Goal: Information Seeking & Learning: Learn about a topic

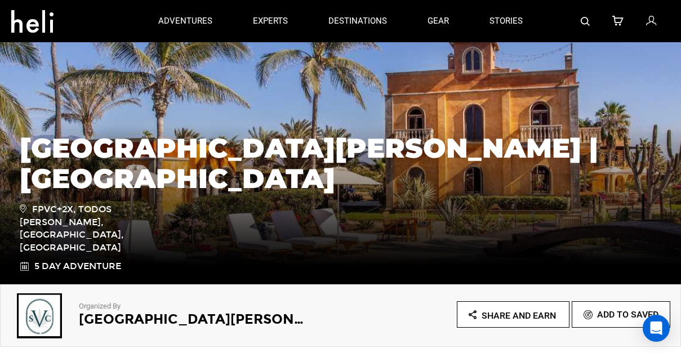
scroll to position [97, 0]
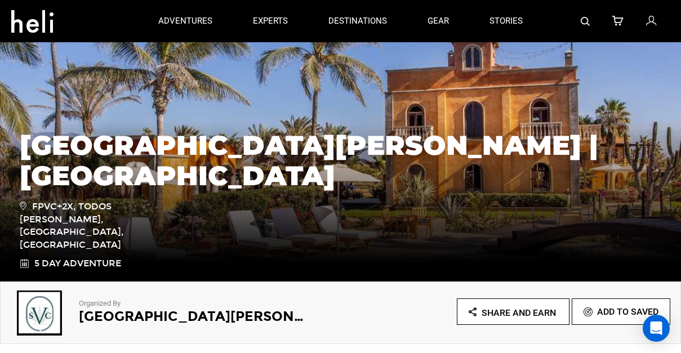
click at [221, 182] on div "[GEOGRAPHIC_DATA][PERSON_NAME] | [GEOGRAPHIC_DATA] FPVC+2X, Todos [PERSON_NAME]…" at bounding box center [340, 195] width 659 height 152
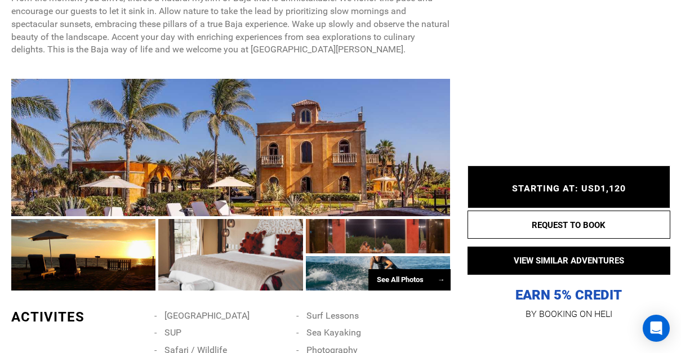
scroll to position [501, 0]
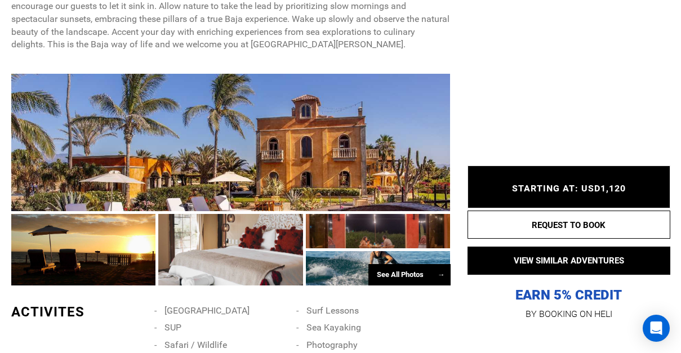
click at [208, 199] on div at bounding box center [230, 142] width 439 height 137
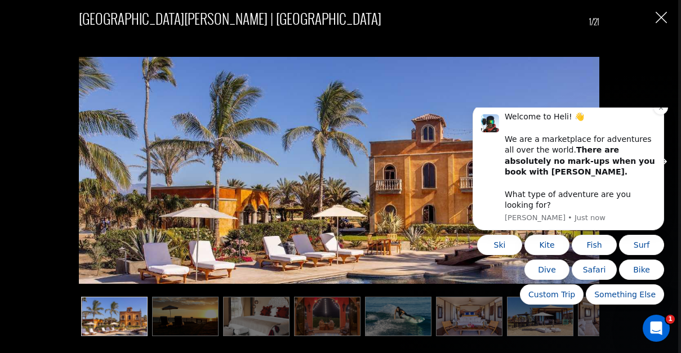
scroll to position [0, 0]
click at [662, 111] on icon "Dismiss notification" at bounding box center [661, 108] width 6 height 6
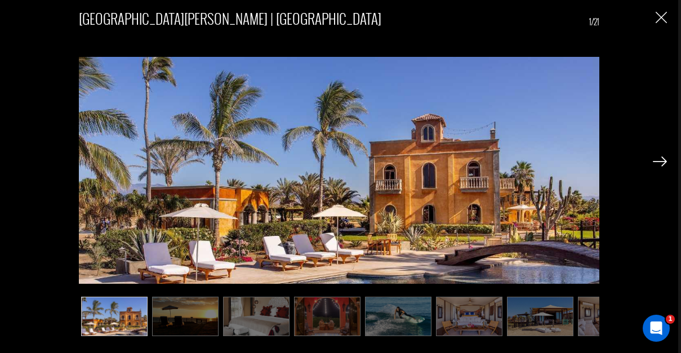
click at [662, 162] on img at bounding box center [660, 162] width 14 height 10
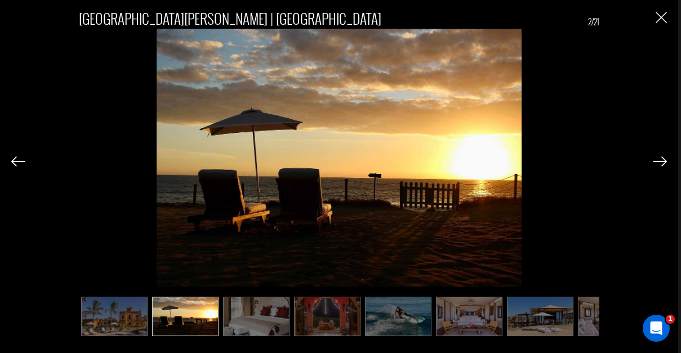
click at [662, 162] on img at bounding box center [660, 162] width 14 height 10
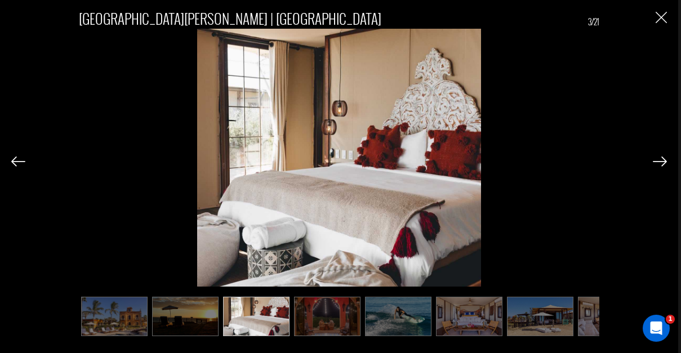
click at [662, 162] on img at bounding box center [660, 162] width 14 height 10
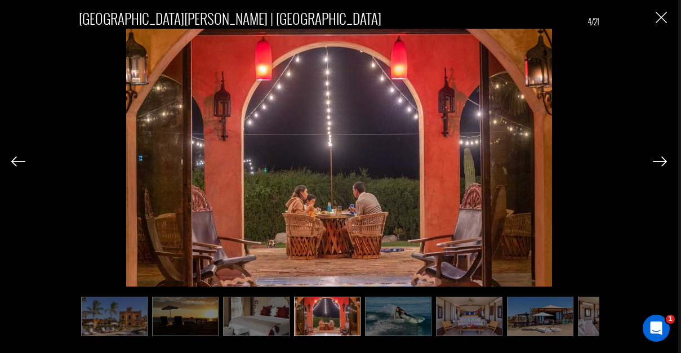
click at [662, 162] on img at bounding box center [660, 162] width 14 height 10
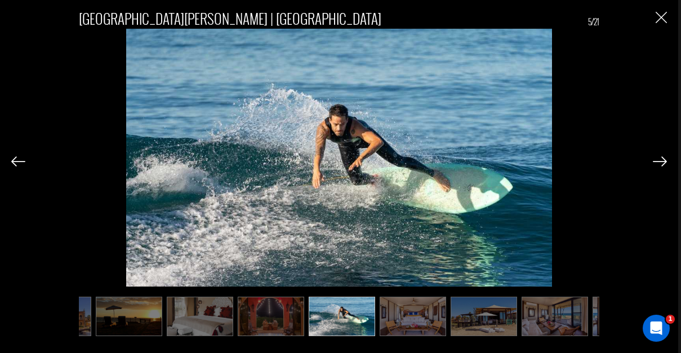
click at [662, 162] on img at bounding box center [660, 162] width 14 height 10
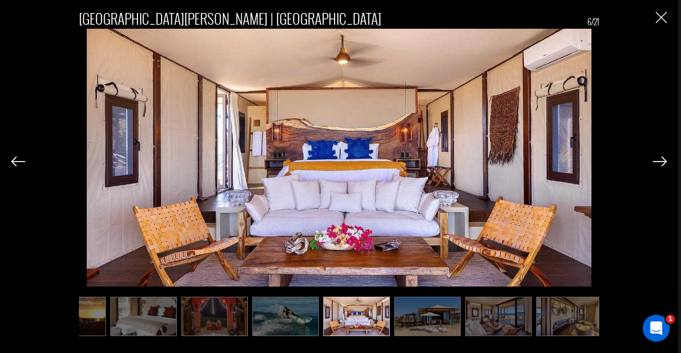
click at [662, 162] on img at bounding box center [660, 162] width 14 height 10
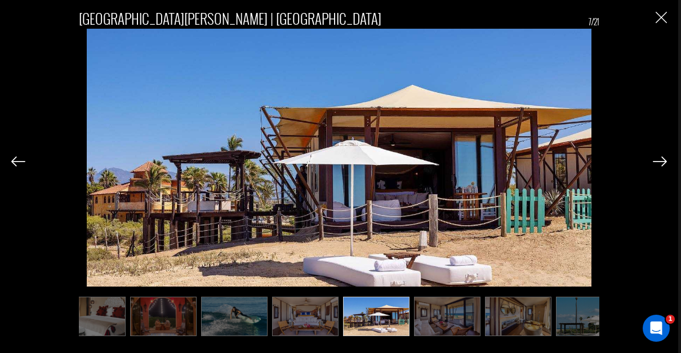
scroll to position [0, 169]
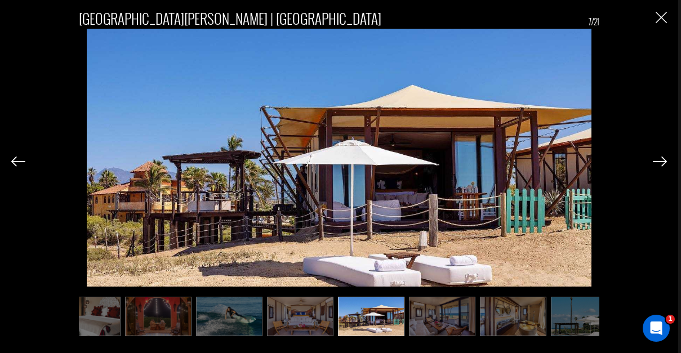
click at [662, 162] on img at bounding box center [660, 162] width 14 height 10
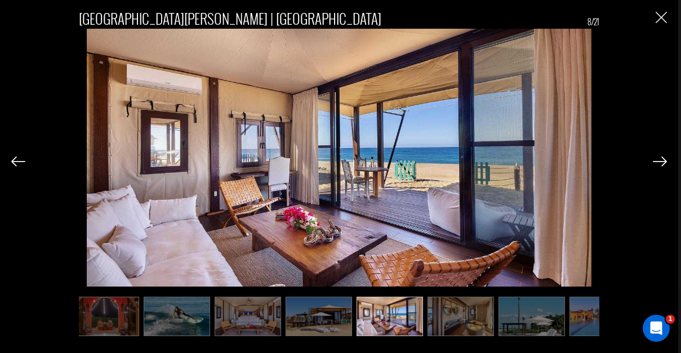
scroll to position [0, 225]
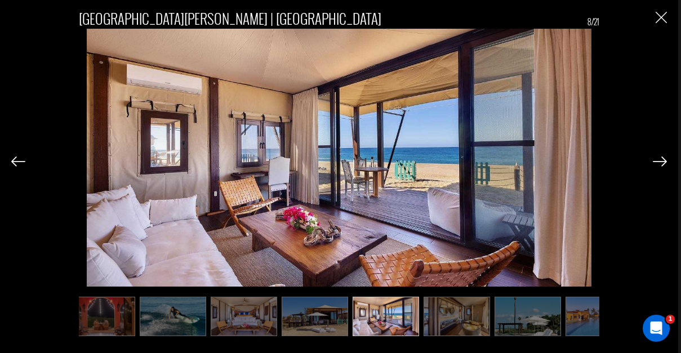
click at [662, 162] on img at bounding box center [660, 162] width 14 height 10
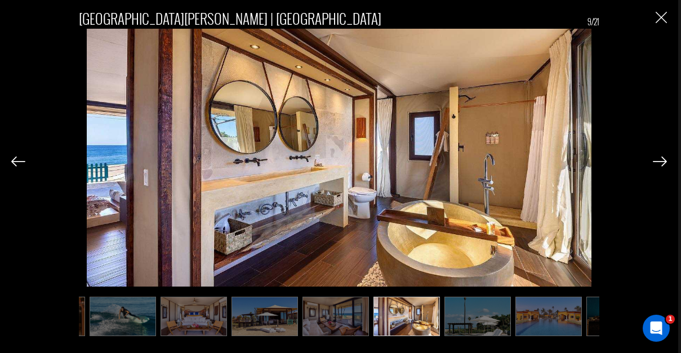
scroll to position [0, 282]
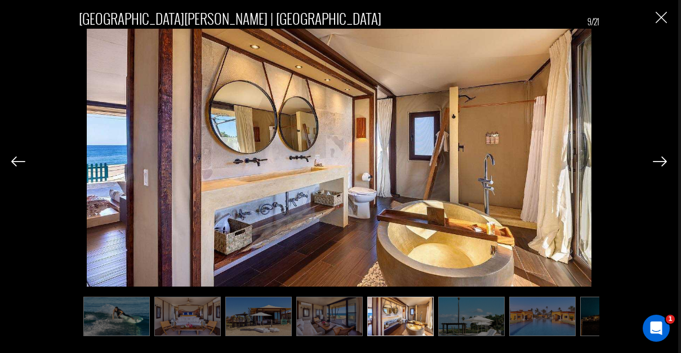
click at [662, 162] on img at bounding box center [660, 162] width 14 height 10
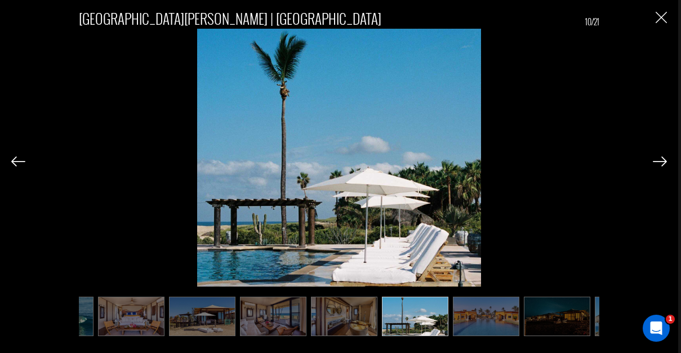
click at [662, 162] on img at bounding box center [660, 162] width 14 height 10
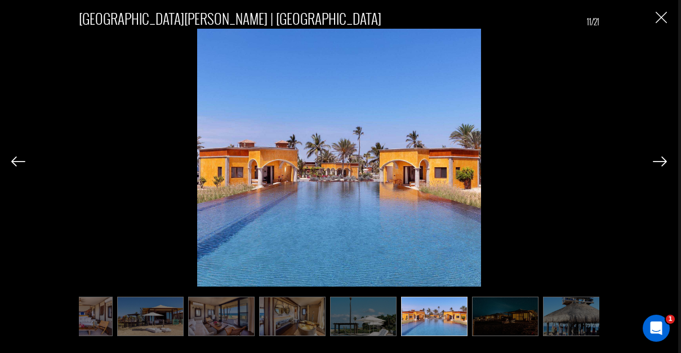
scroll to position [0, 394]
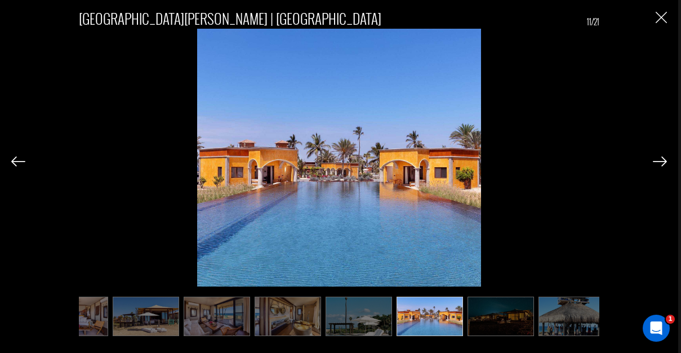
click at [662, 162] on img at bounding box center [660, 162] width 14 height 10
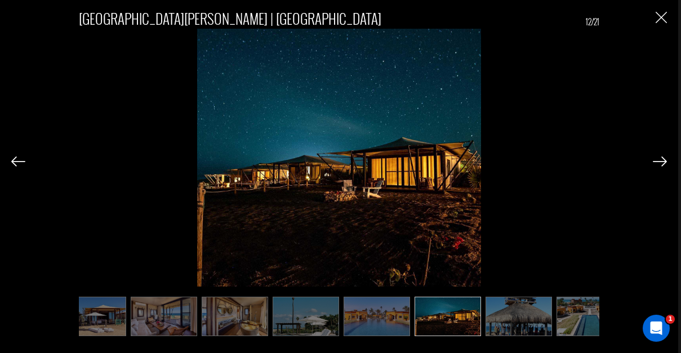
click at [662, 162] on img at bounding box center [660, 162] width 14 height 10
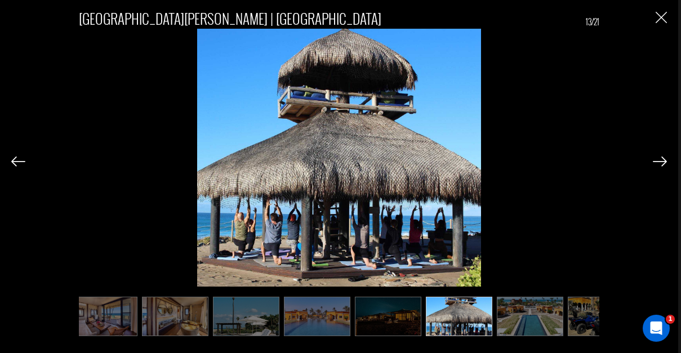
click at [662, 162] on img at bounding box center [660, 162] width 14 height 10
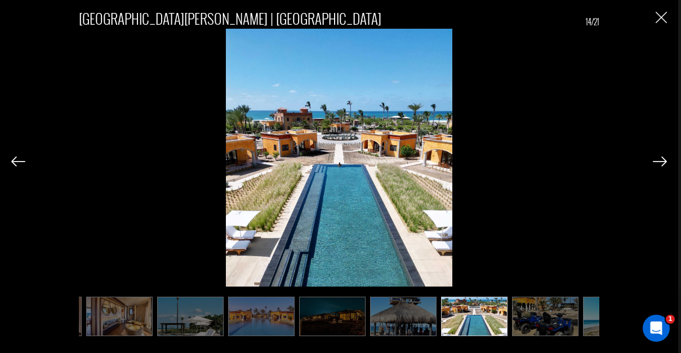
scroll to position [0, 563]
click at [662, 162] on img at bounding box center [660, 162] width 14 height 10
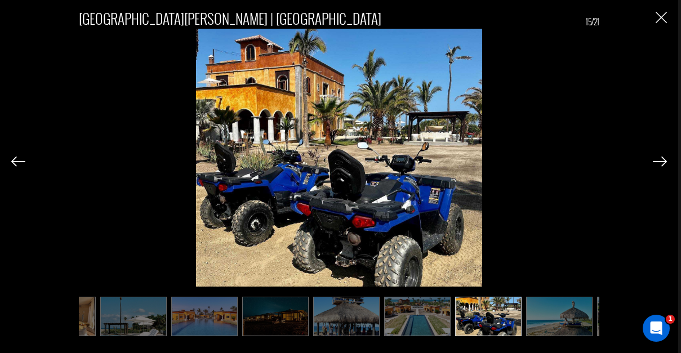
click at [662, 162] on img at bounding box center [660, 162] width 14 height 10
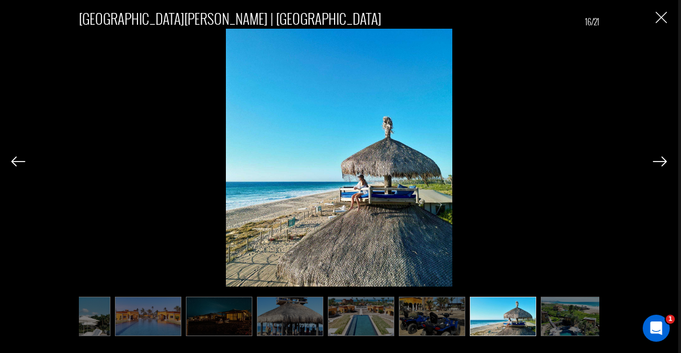
click at [662, 162] on img at bounding box center [660, 162] width 14 height 10
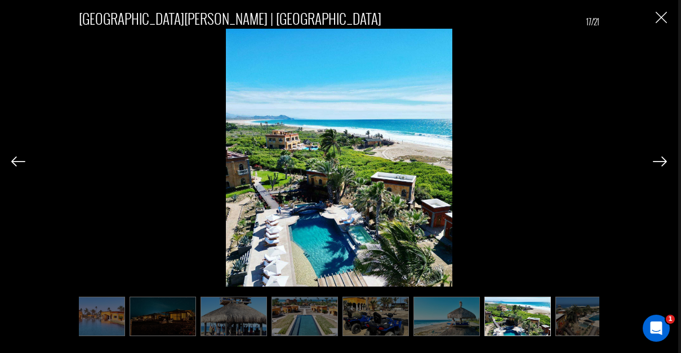
click at [662, 162] on img at bounding box center [660, 162] width 14 height 10
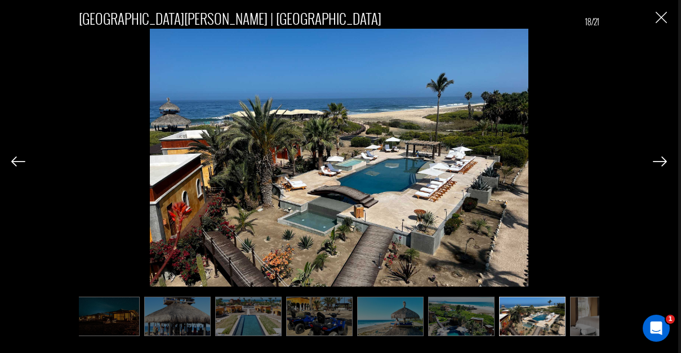
click at [662, 162] on img at bounding box center [660, 162] width 14 height 10
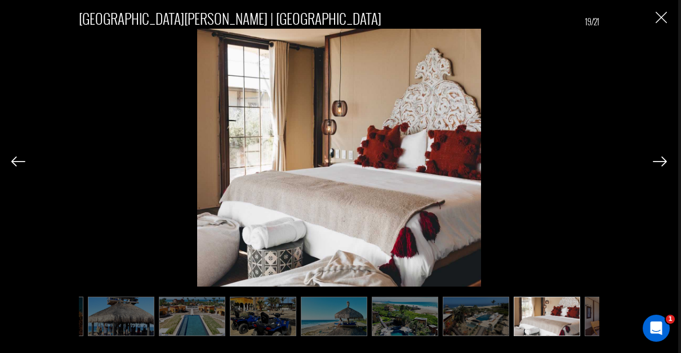
click at [662, 162] on img at bounding box center [660, 162] width 14 height 10
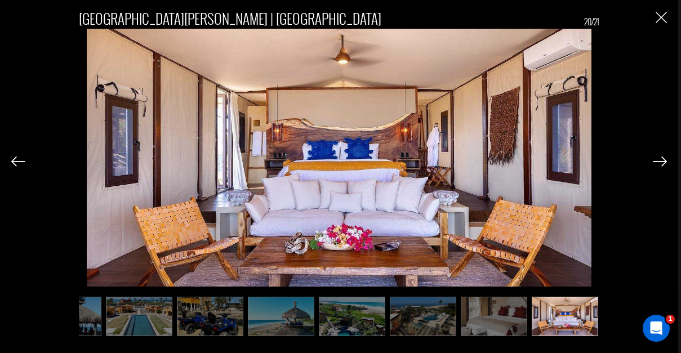
click at [662, 162] on img at bounding box center [660, 162] width 14 height 10
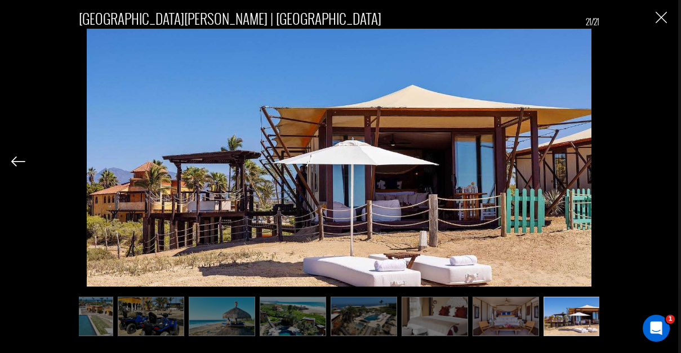
scroll to position [0, 958]
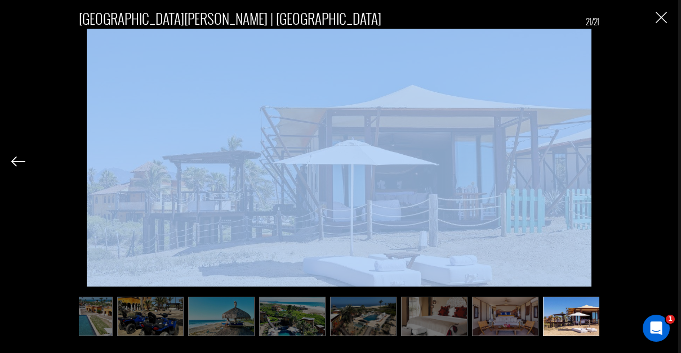
click at [662, 162] on div "[GEOGRAPHIC_DATA][PERSON_NAME] | [GEOGRAPHIC_DATA] 21/21" at bounding box center [339, 168] width 656 height 336
click at [661, 16] on img "Close" at bounding box center [661, 17] width 11 height 11
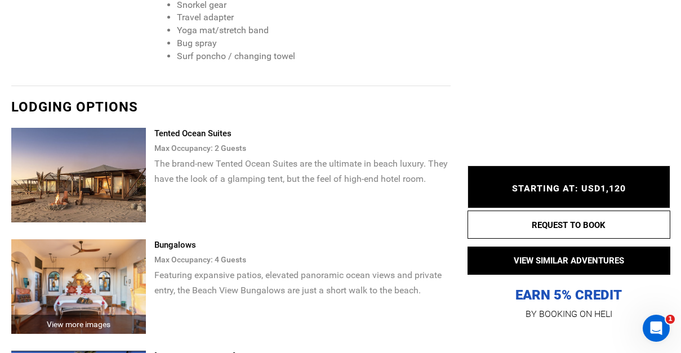
scroll to position [1730, 0]
click at [125, 143] on img at bounding box center [78, 175] width 135 height 95
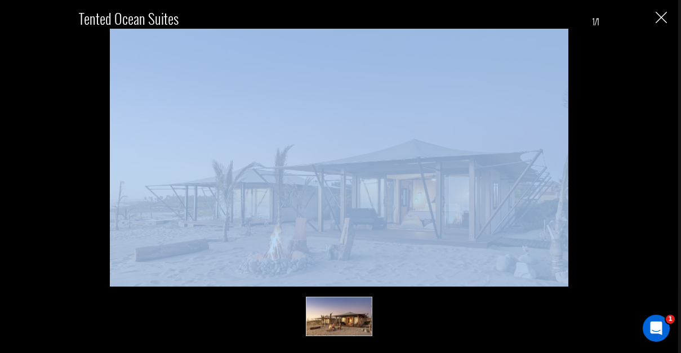
scroll to position [0, 0]
click at [592, 91] on div "Tented Ocean Suites 1/1" at bounding box center [339, 145] width 520 height 284
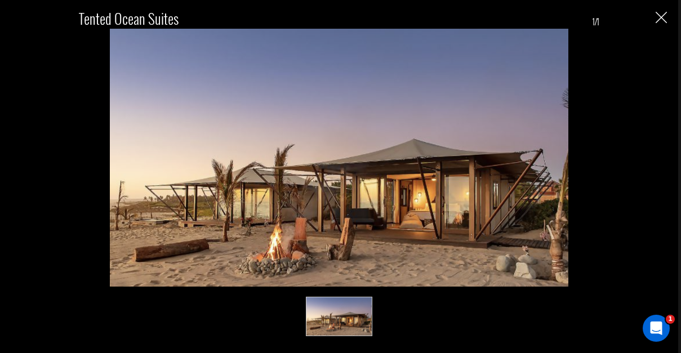
click at [660, 18] on img "Close" at bounding box center [661, 17] width 11 height 11
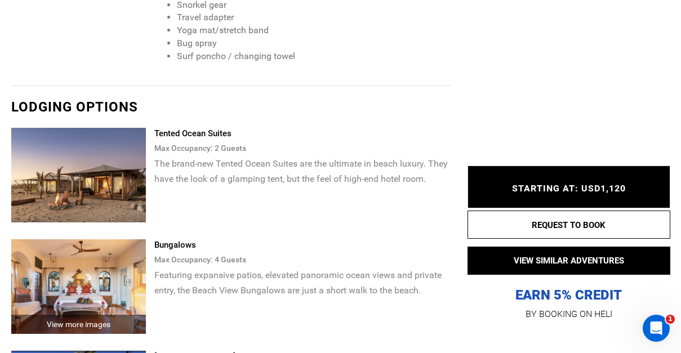
click at [117, 261] on img at bounding box center [78, 286] width 135 height 95
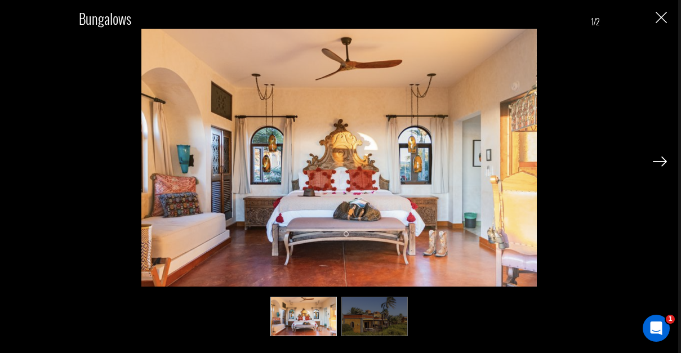
click at [661, 157] on img at bounding box center [660, 162] width 14 height 10
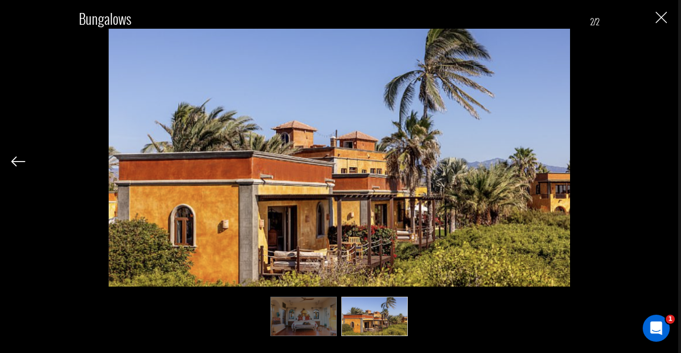
click at [662, 23] on img "Close" at bounding box center [661, 17] width 11 height 11
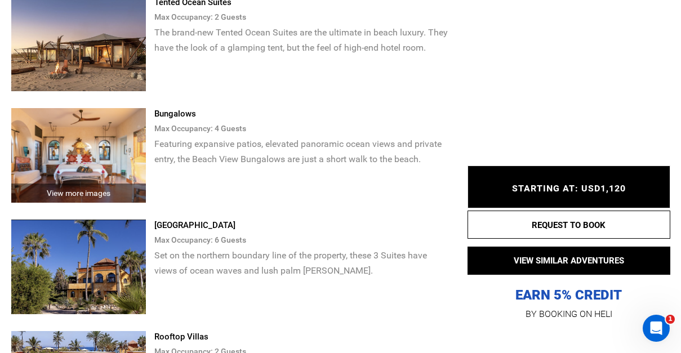
scroll to position [1885, 0]
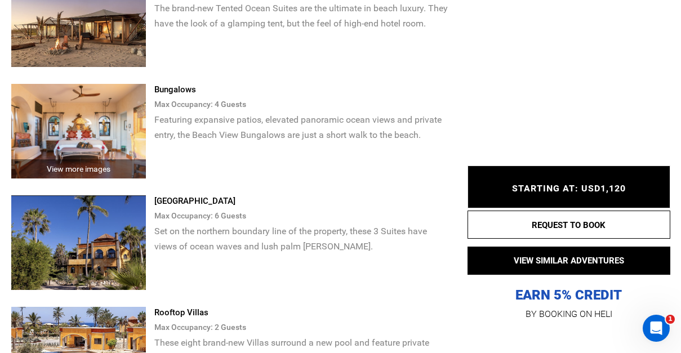
click at [125, 237] on img at bounding box center [78, 242] width 135 height 95
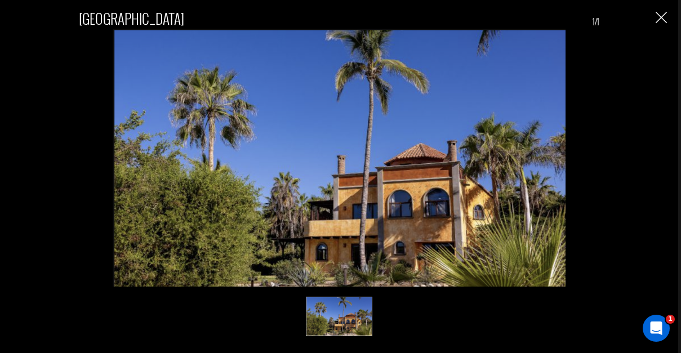
click at [659, 16] on img "Close" at bounding box center [661, 17] width 11 height 11
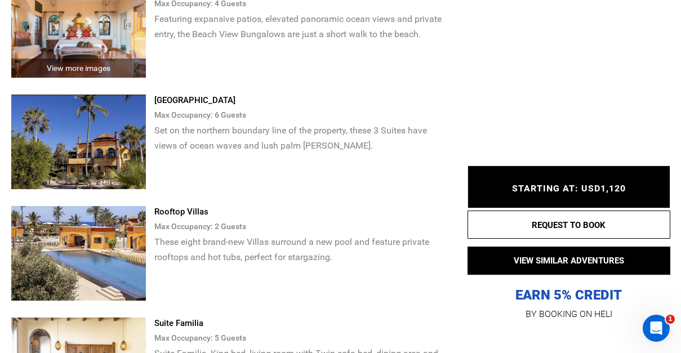
scroll to position [2026, 0]
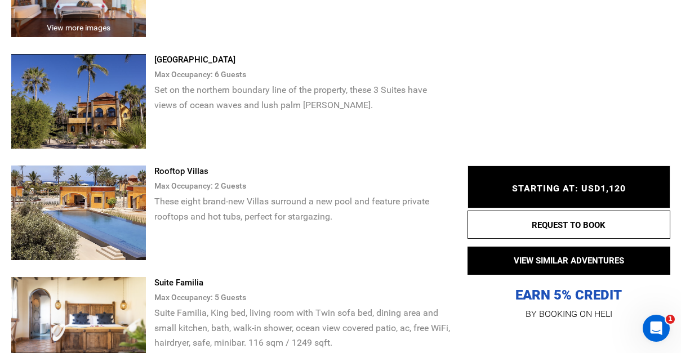
click at [81, 220] on img at bounding box center [78, 213] width 135 height 95
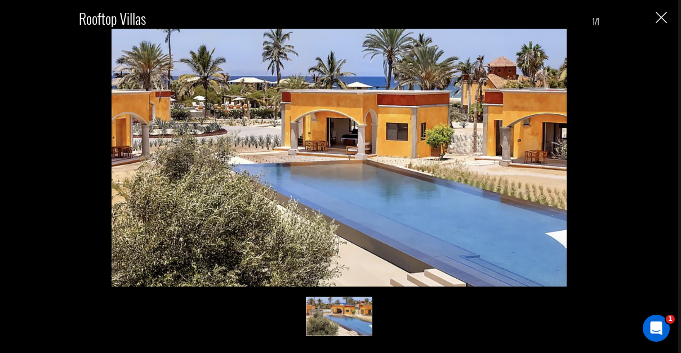
click at [662, 17] on img "Close" at bounding box center [661, 17] width 11 height 11
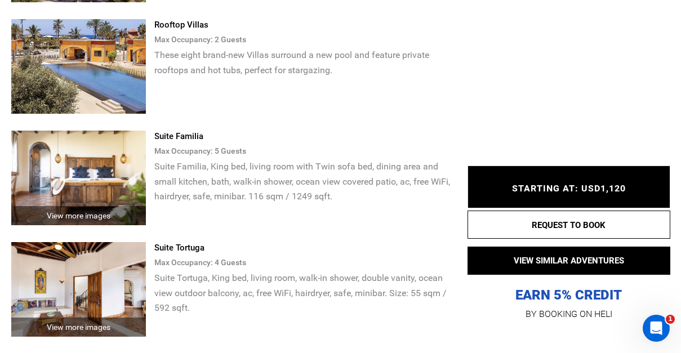
scroll to position [2176, 0]
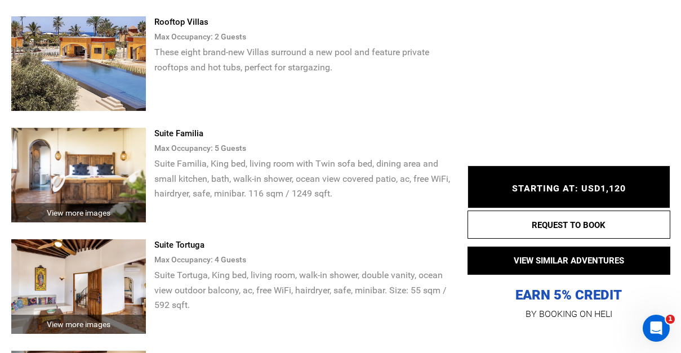
click at [104, 157] on img at bounding box center [78, 175] width 135 height 95
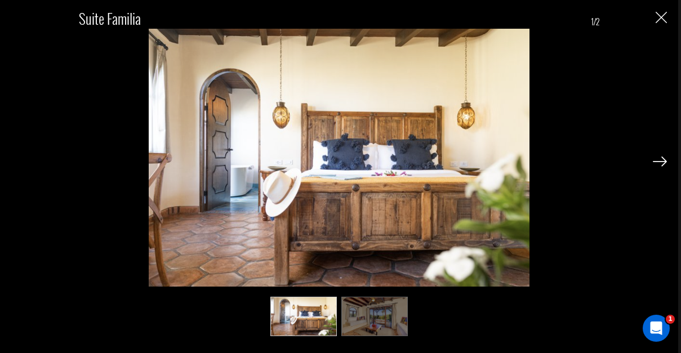
click at [663, 160] on img at bounding box center [660, 162] width 14 height 10
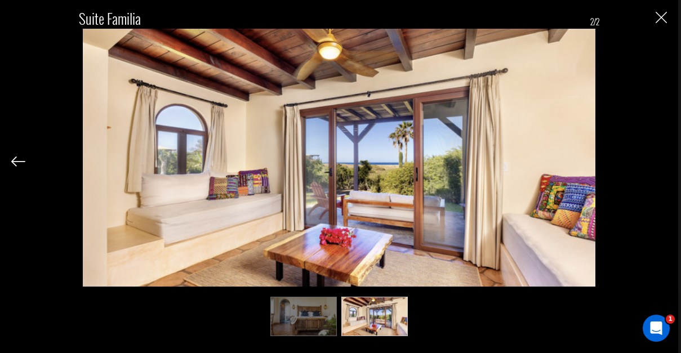
click at [665, 18] on img "Close" at bounding box center [661, 17] width 11 height 11
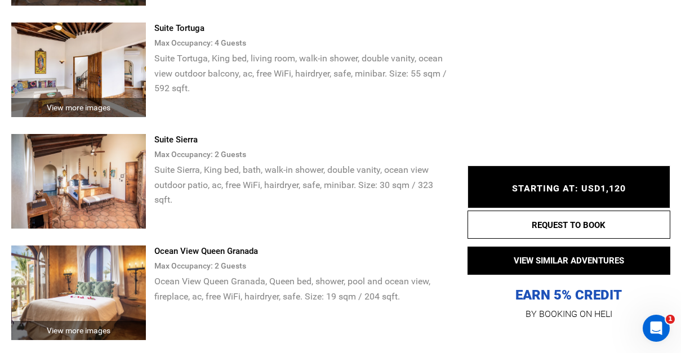
scroll to position [2399, 0]
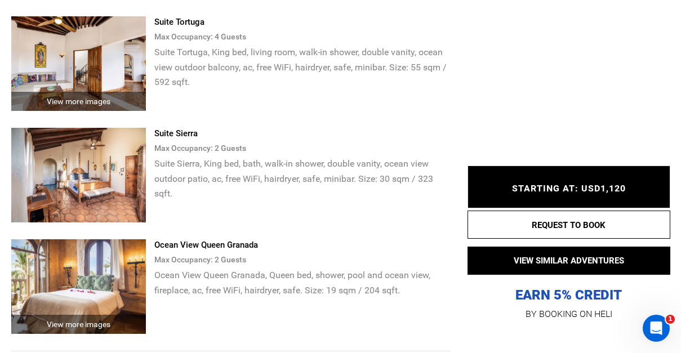
click at [92, 172] on img at bounding box center [78, 175] width 135 height 95
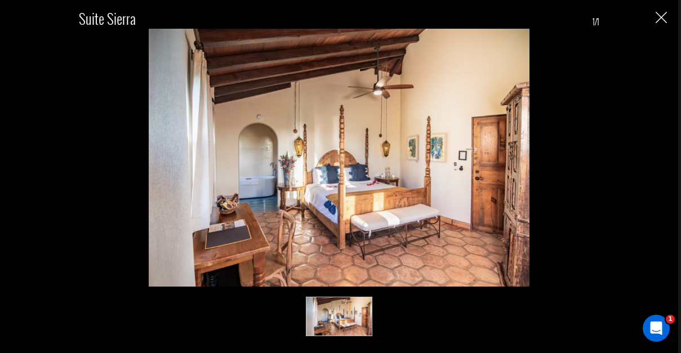
click at [661, 17] on img "Close" at bounding box center [661, 17] width 11 height 11
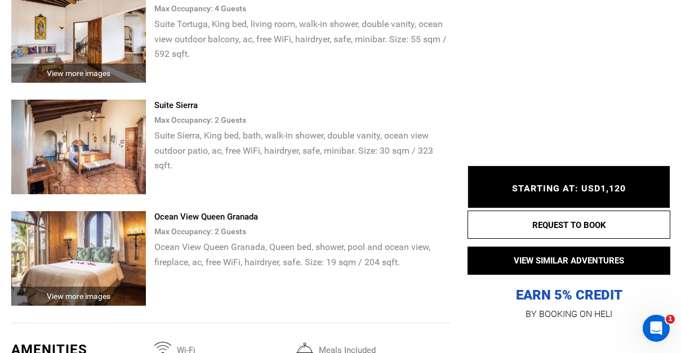
scroll to position [2562, 0]
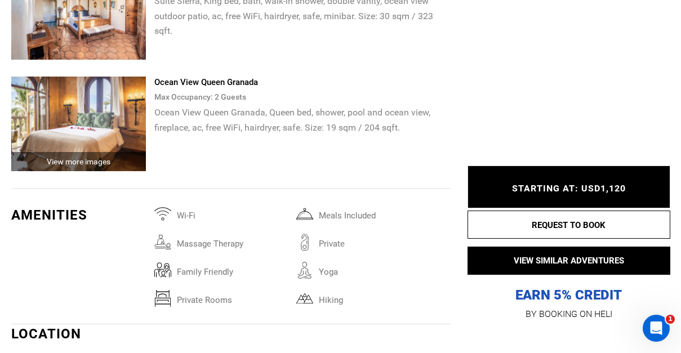
click at [117, 132] on img at bounding box center [78, 124] width 135 height 95
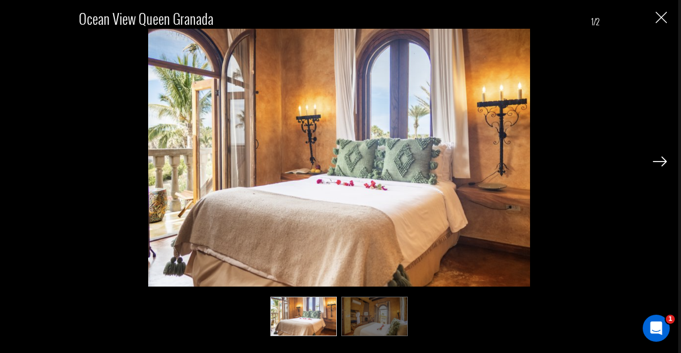
click at [659, 163] on img at bounding box center [660, 162] width 14 height 10
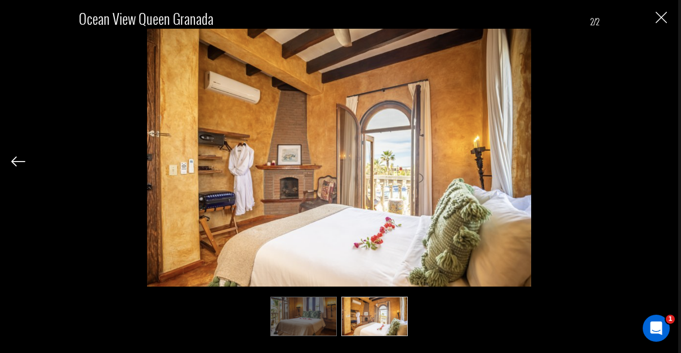
click at [662, 19] on img "Close" at bounding box center [661, 17] width 11 height 11
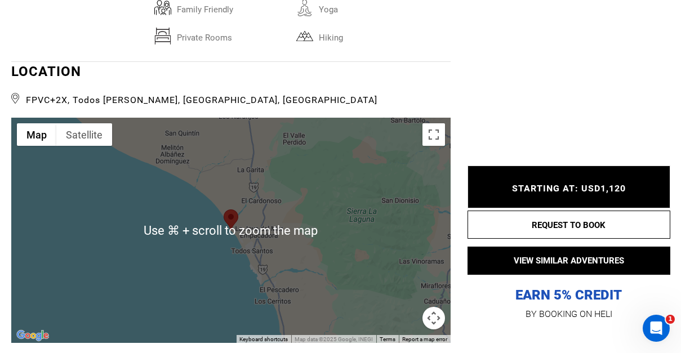
scroll to position [2830, 0]
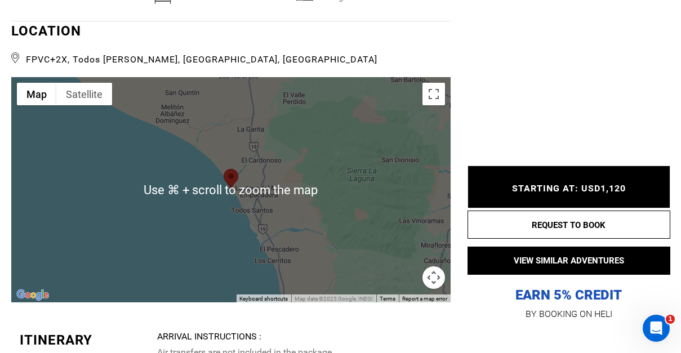
scroll to position [2905, 0]
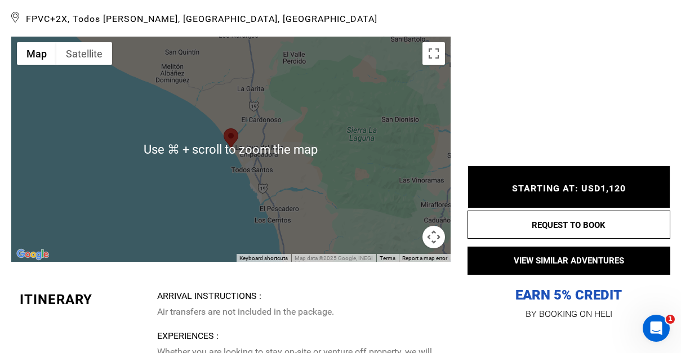
click at [311, 193] on div at bounding box center [230, 149] width 439 height 225
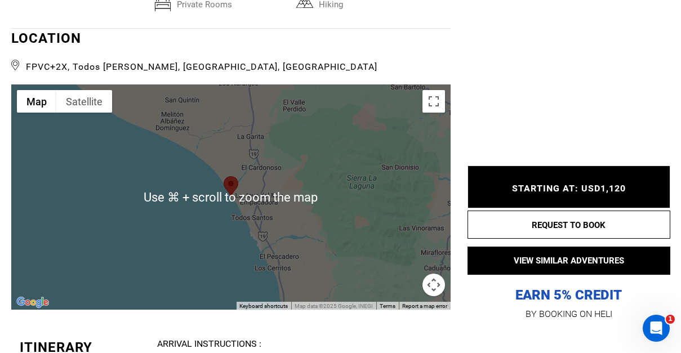
scroll to position [2827, 0]
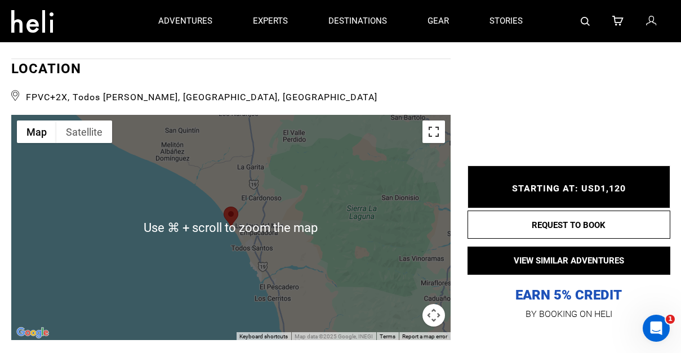
click at [437, 135] on button "Toggle fullscreen view" at bounding box center [434, 132] width 23 height 23
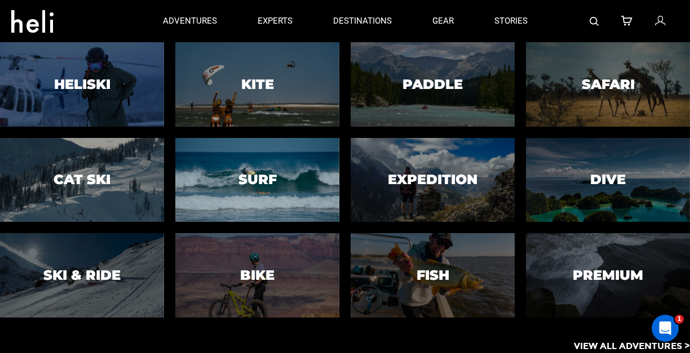
click at [238, 190] on div at bounding box center [257, 180] width 167 height 86
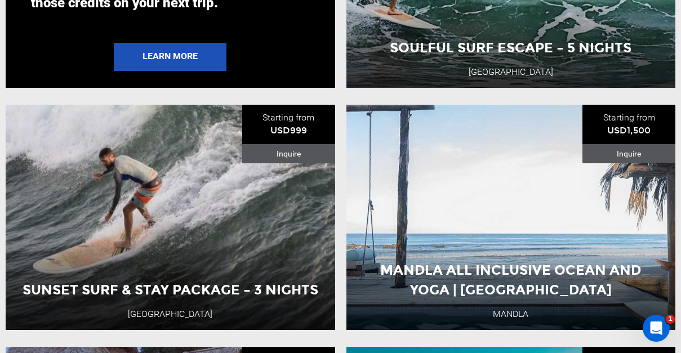
scroll to position [1371, 0]
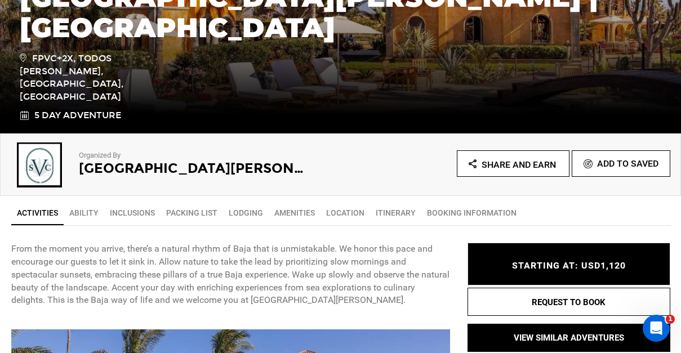
scroll to position [248, 0]
